Goal: Task Accomplishment & Management: Complete application form

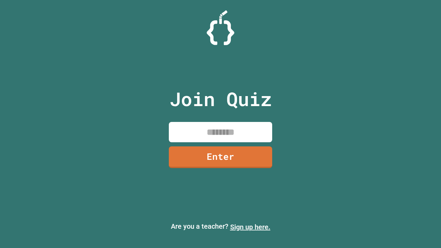
click at [250, 227] on link "Sign up here." at bounding box center [250, 227] width 40 height 8
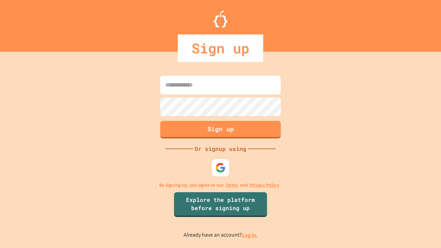
click at [250, 235] on link "Log in." at bounding box center [250, 234] width 16 height 7
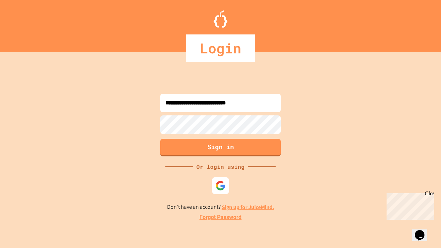
type input "**********"
